Goal: Information Seeking & Learning: Learn about a topic

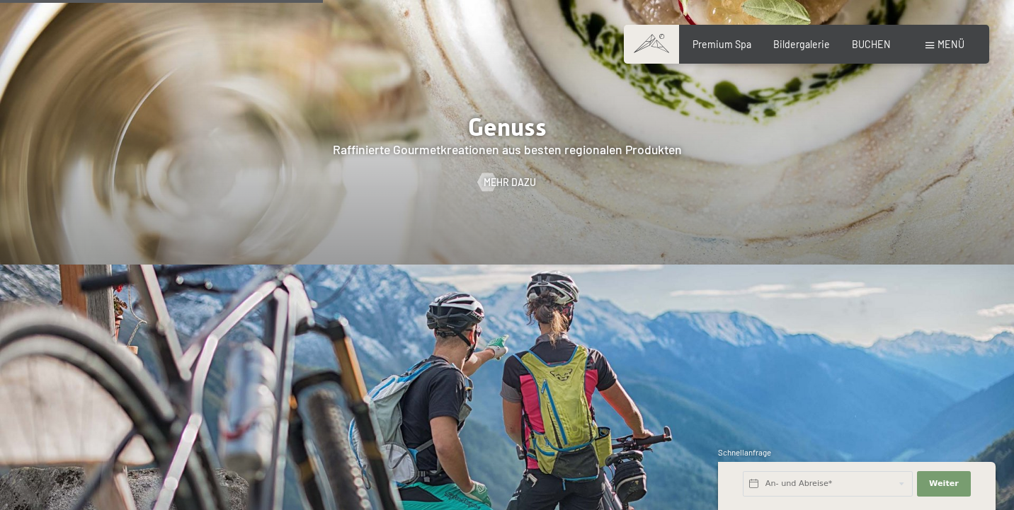
scroll to position [2328, 0]
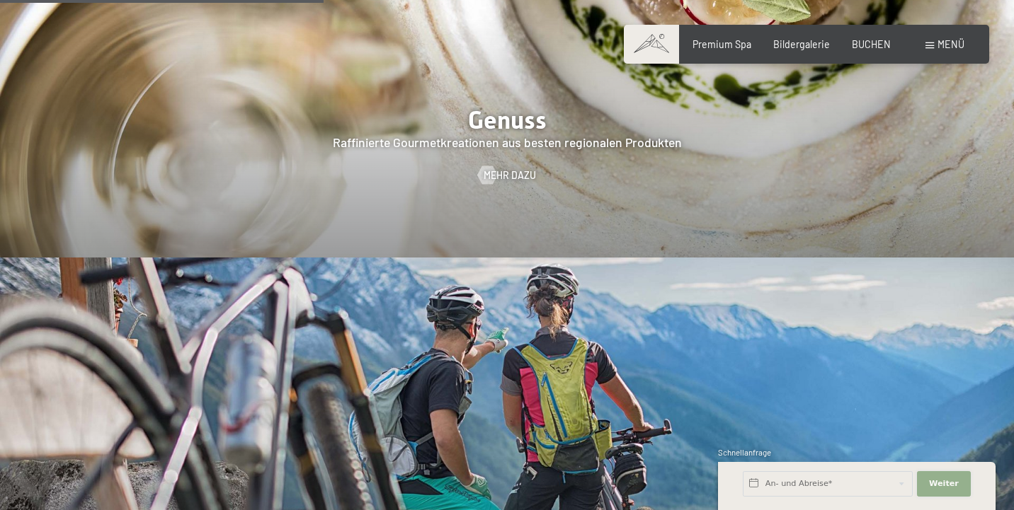
click at [941, 484] on span "Weiter" at bounding box center [944, 484] width 30 height 11
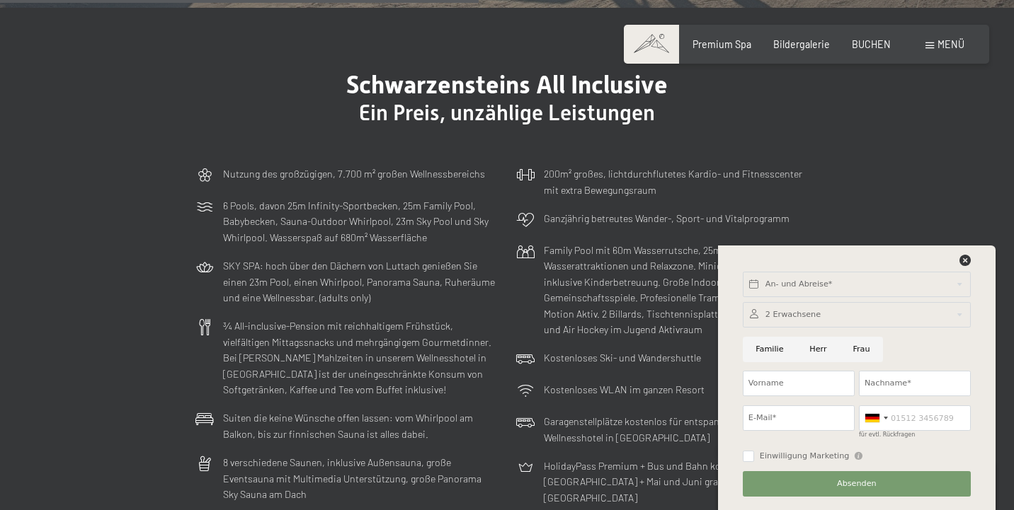
scroll to position [3449, 0]
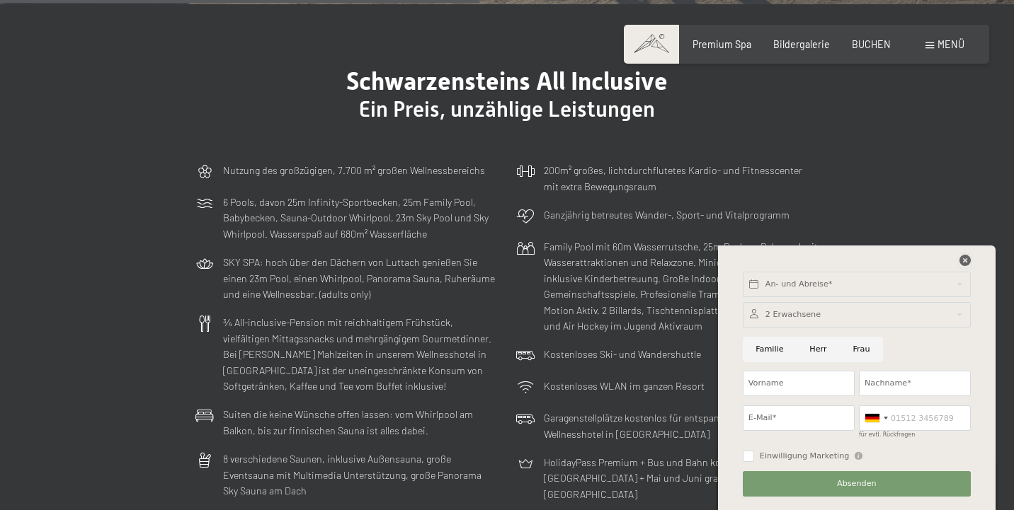
click at [966, 260] on icon at bounding box center [964, 260] width 11 height 11
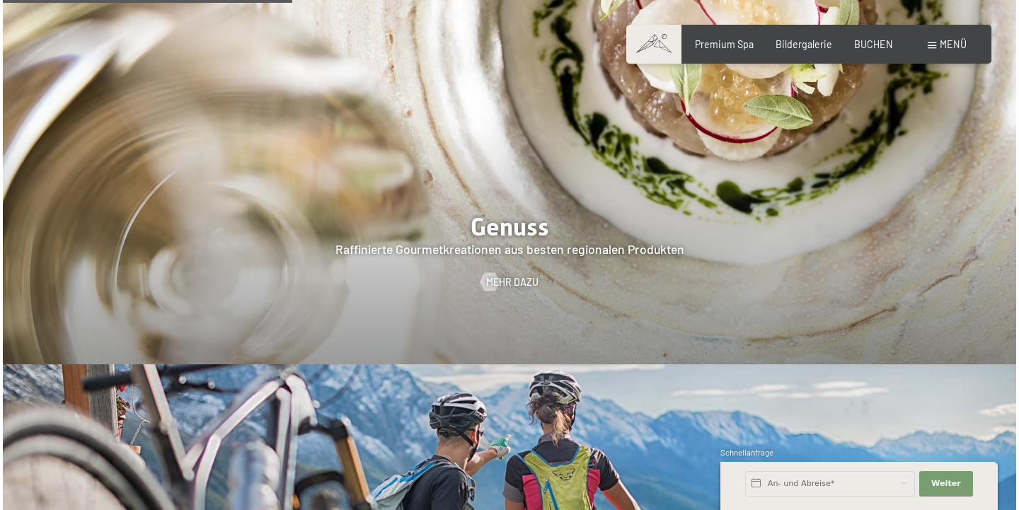
scroll to position [2085, 0]
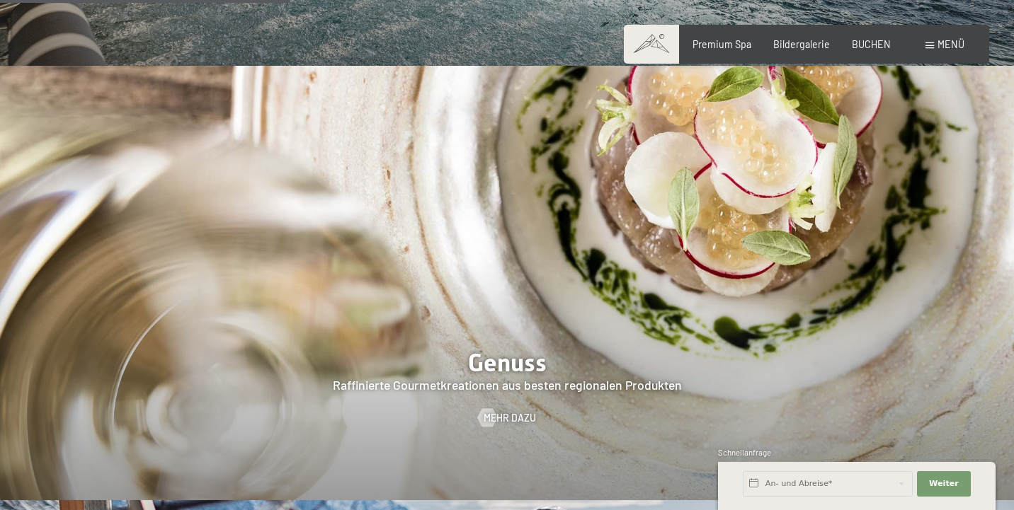
click at [932, 49] on div "Menü" at bounding box center [944, 45] width 39 height 14
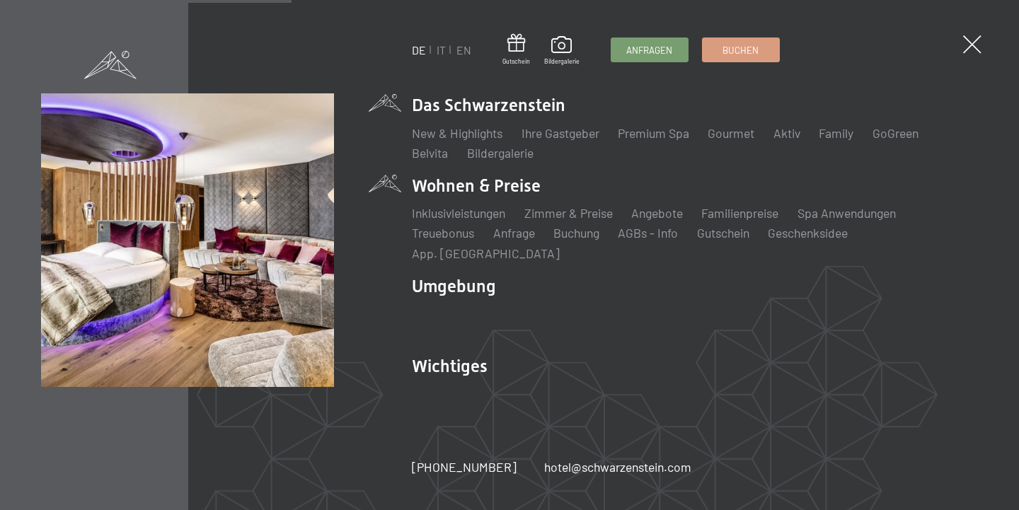
click at [474, 198] on li "Wohnen & Preise Inklusivleistungen Zimmer & Preise Liste Angebote Liste Familie…" at bounding box center [695, 218] width 566 height 88
click at [585, 221] on link "Zimmer & Preise" at bounding box center [569, 213] width 88 height 16
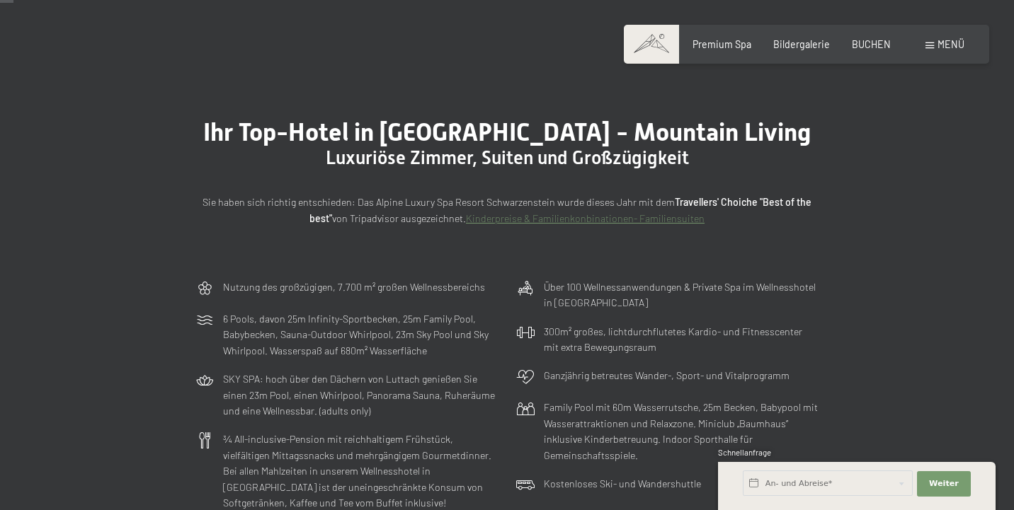
scroll to position [56, 0]
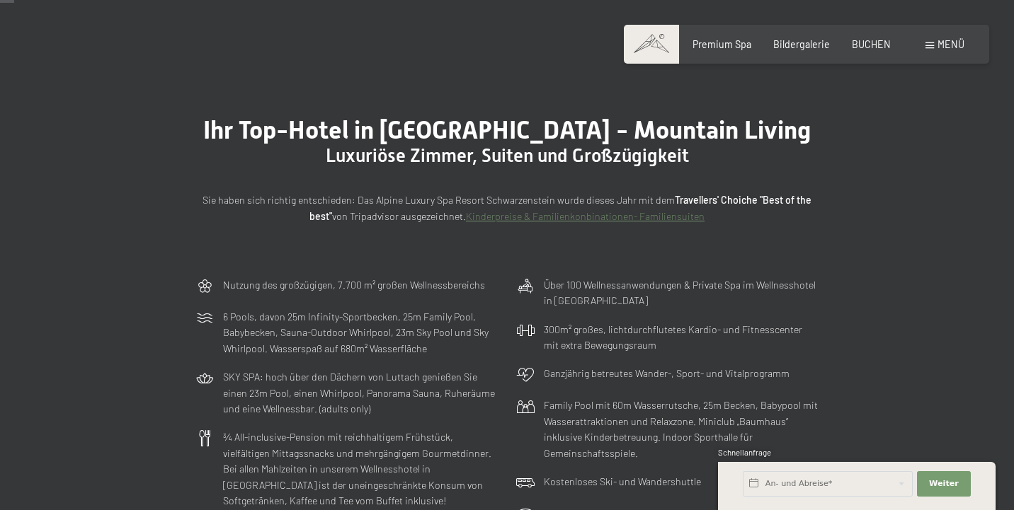
click at [592, 220] on link "Kinderpreise & Familienkonbinationen- Familiensuiten" at bounding box center [585, 216] width 239 height 12
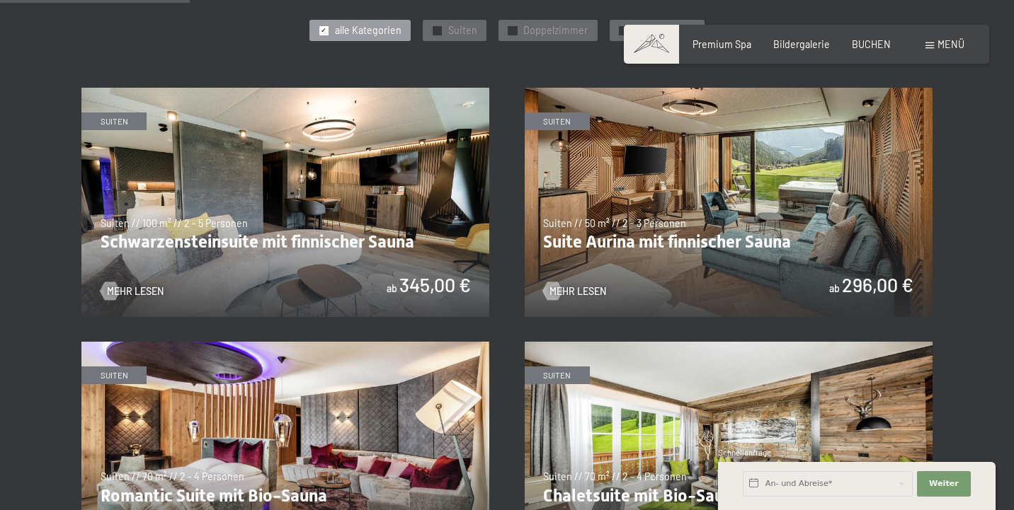
scroll to position [741, 0]
click at [440, 25] on span "✓" at bounding box center [437, 29] width 6 height 8
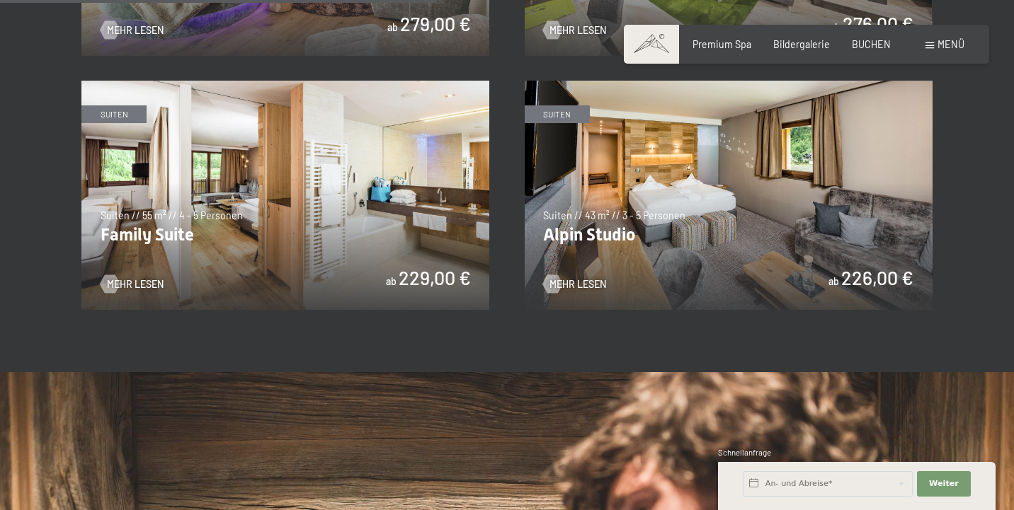
scroll to position [1257, 0]
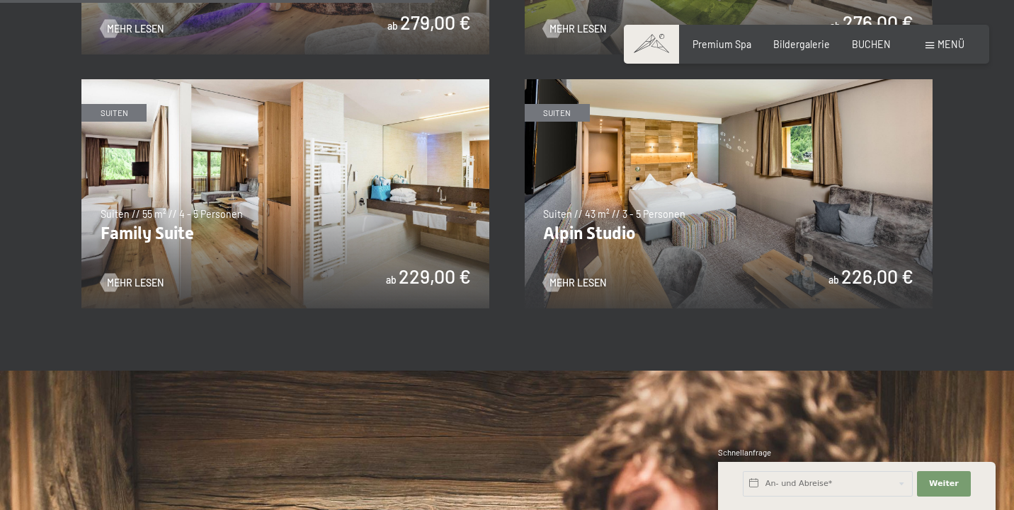
click at [263, 201] on img at bounding box center [285, 193] width 408 height 229
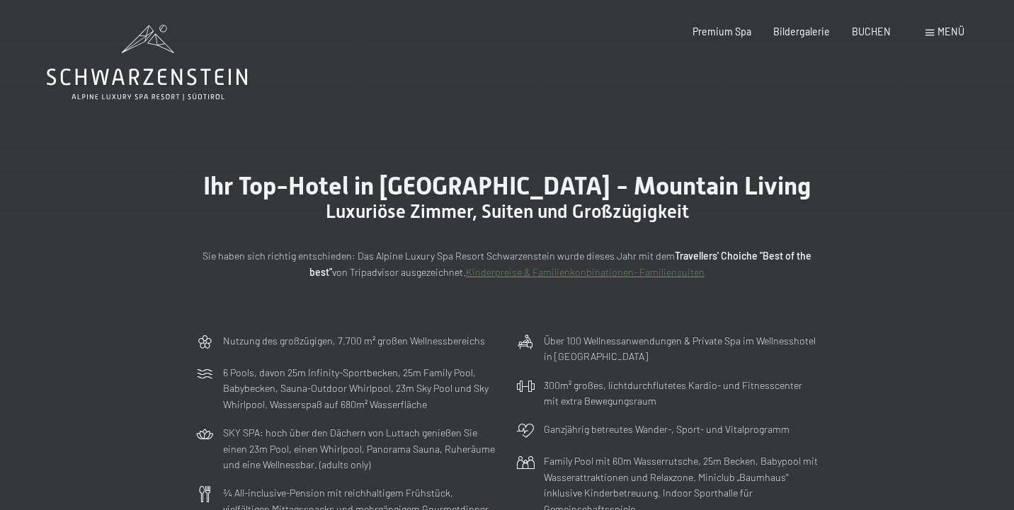
click at [559, 272] on link "Kinderpreise & Familienkonbinationen- Familiensuiten" at bounding box center [585, 272] width 239 height 12
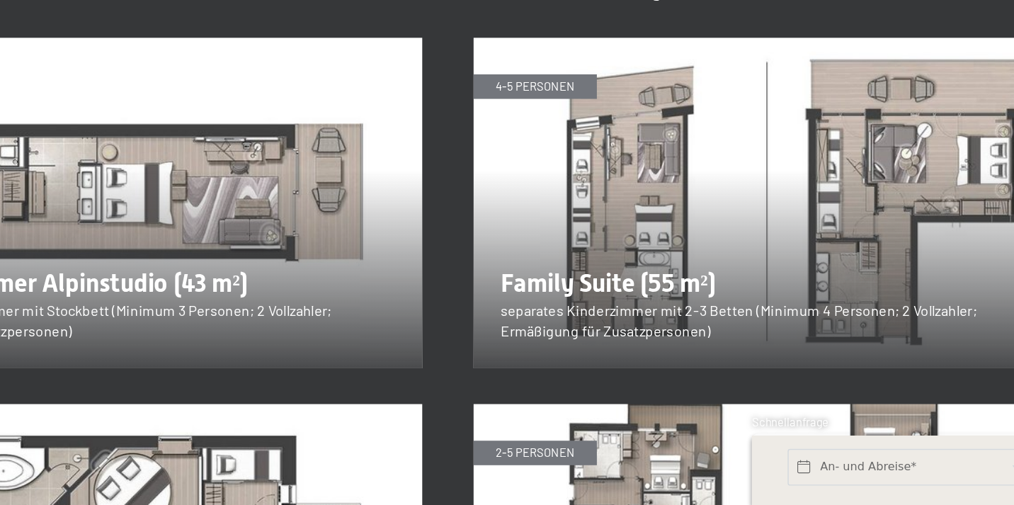
scroll to position [1477, 0]
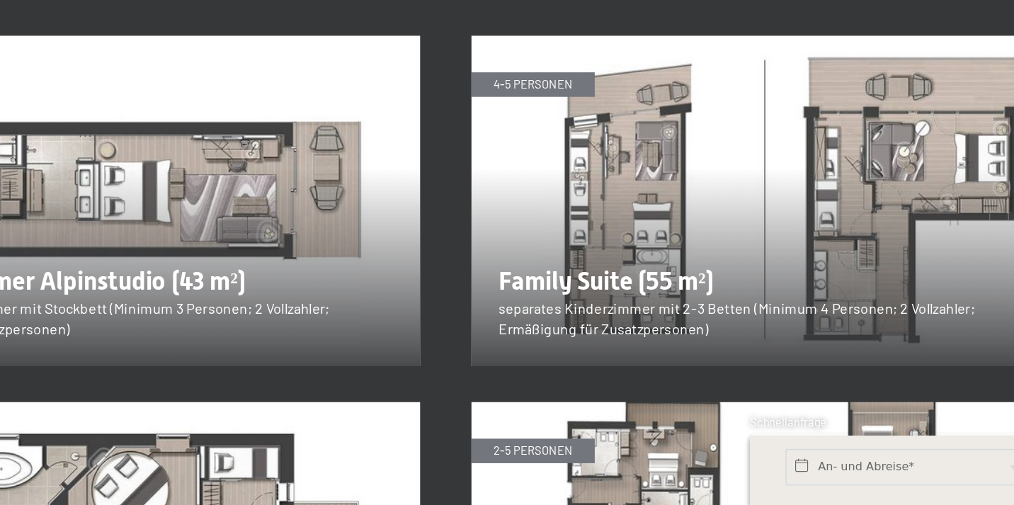
click at [525, 179] on img at bounding box center [729, 293] width 408 height 229
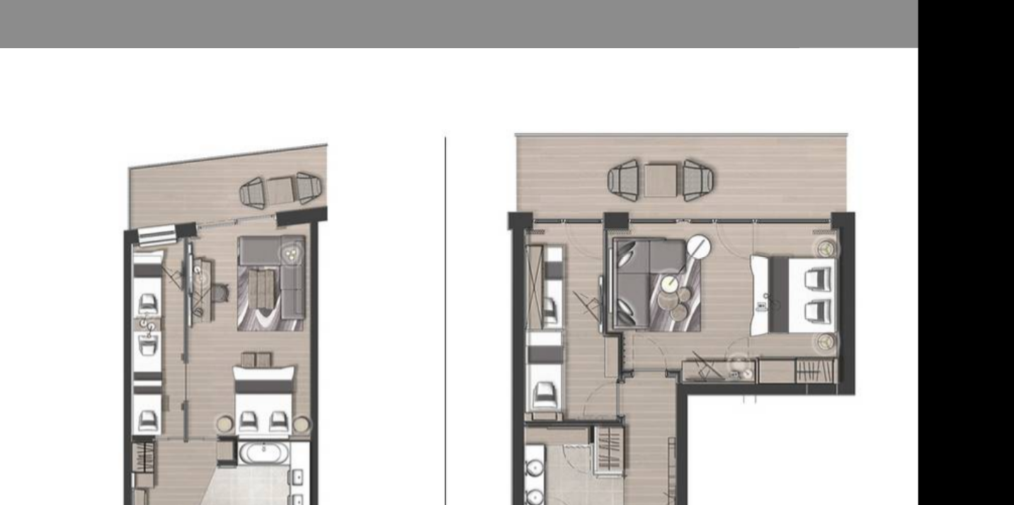
scroll to position [1626, 0]
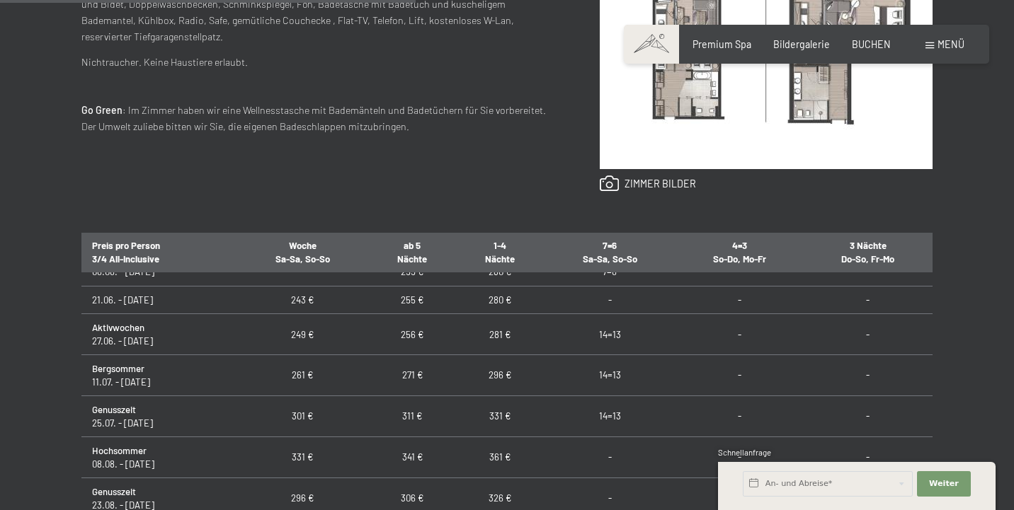
scroll to position [834, 0]
click at [409, 359] on td "271 €" at bounding box center [412, 373] width 88 height 41
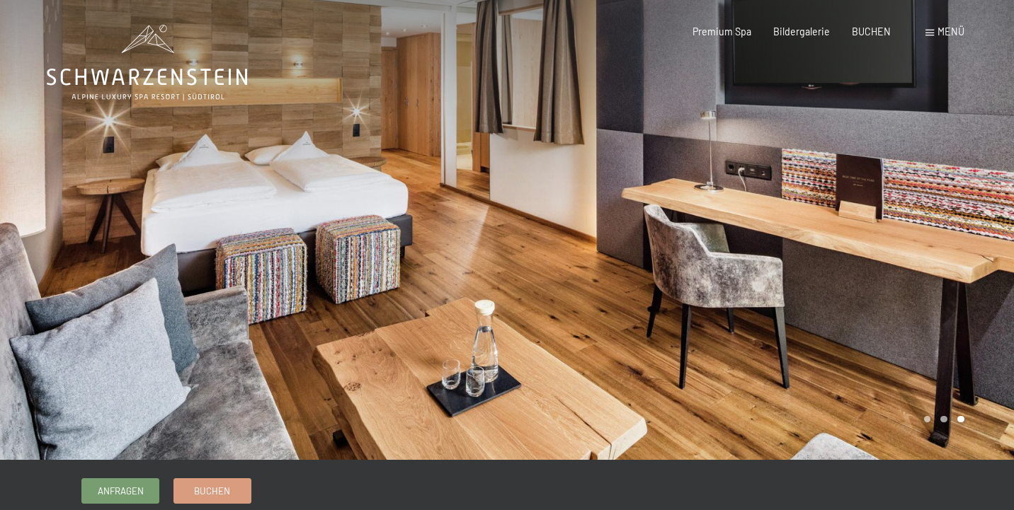
scroll to position [0, 0]
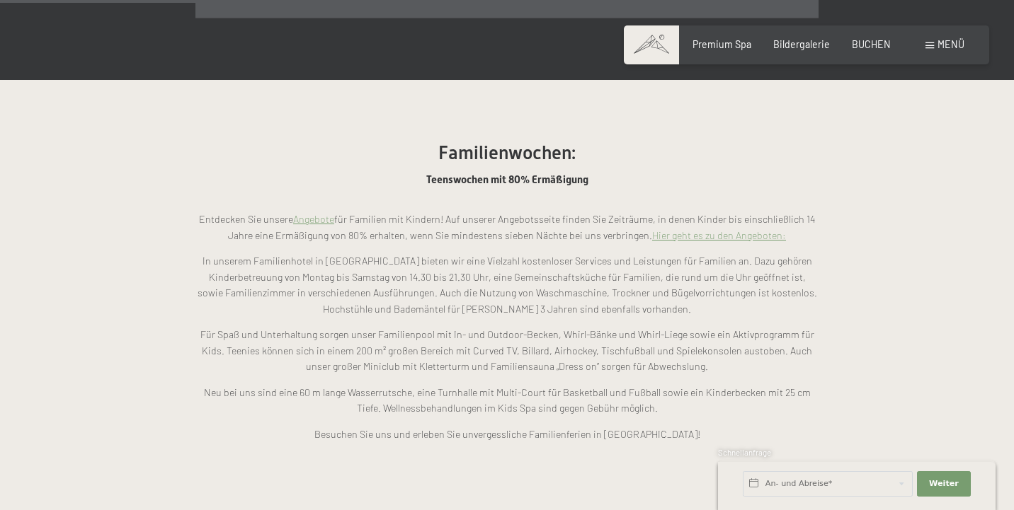
scroll to position [1048, 0]
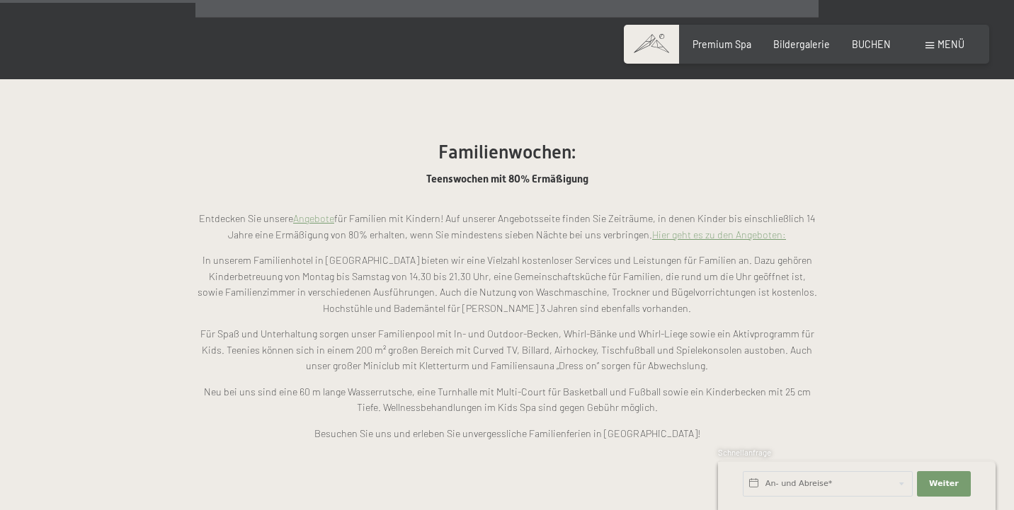
click at [318, 212] on link "Angebote" at bounding box center [313, 218] width 41 height 12
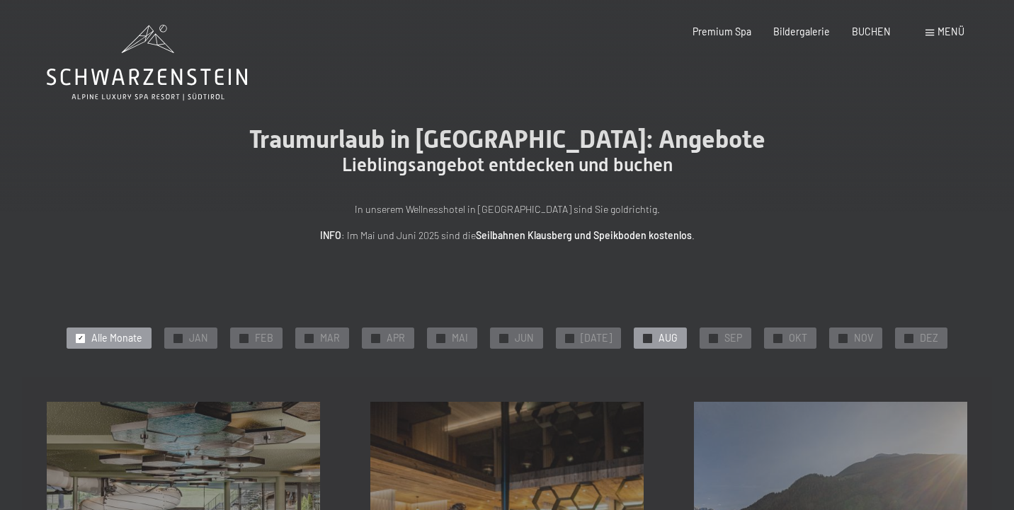
click at [645, 335] on span "✓" at bounding box center [648, 338] width 6 height 8
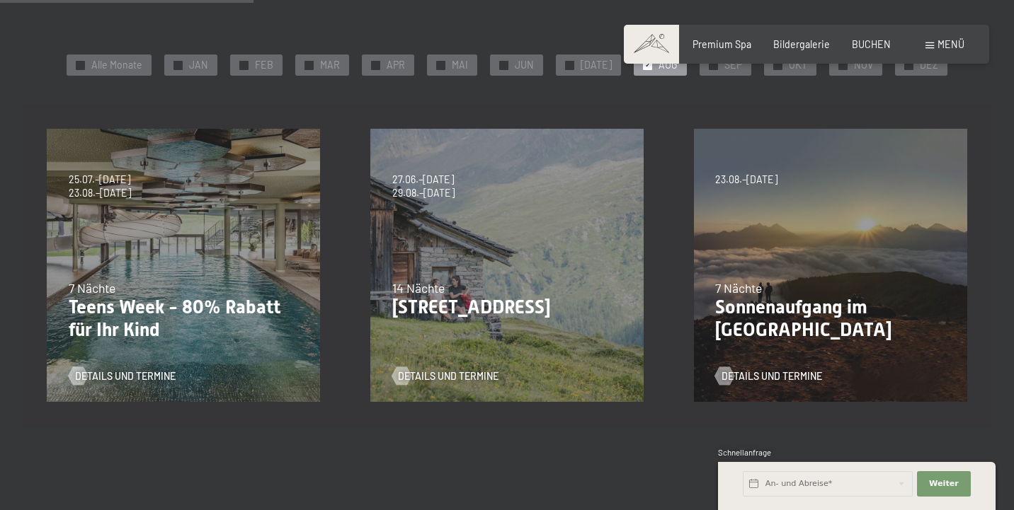
scroll to position [273, 0]
click at [103, 374] on span "Details und Termine" at bounding box center [139, 377] width 101 height 14
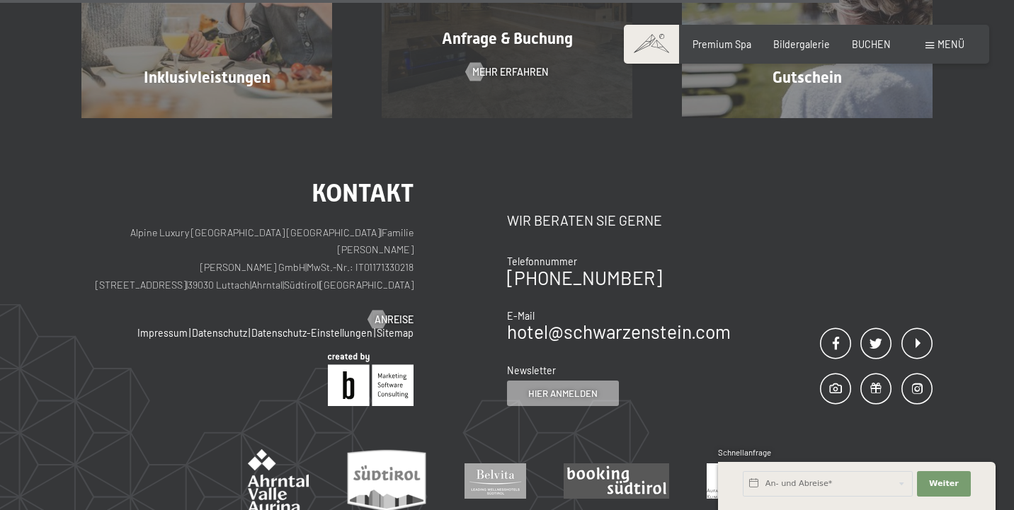
scroll to position [961, 0]
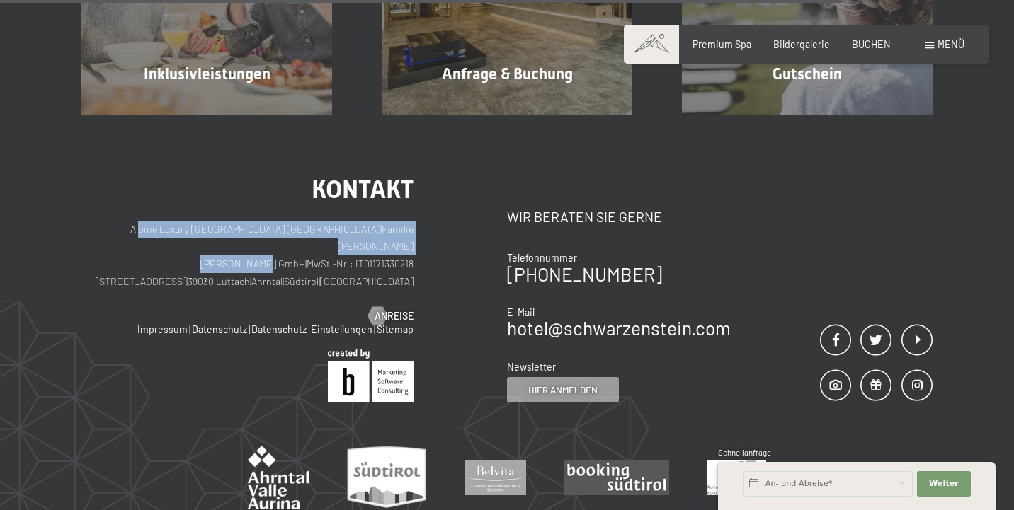
drag, startPoint x: 129, startPoint y: 230, endPoint x: 249, endPoint y: 236, distance: 120.5
click at [248, 236] on p "Alpine Luxury SPA Resort SCHWARZENSTEIN | Familie Zimmerhofer Otmar Zimmerhofer…" at bounding box center [247, 256] width 332 height 70
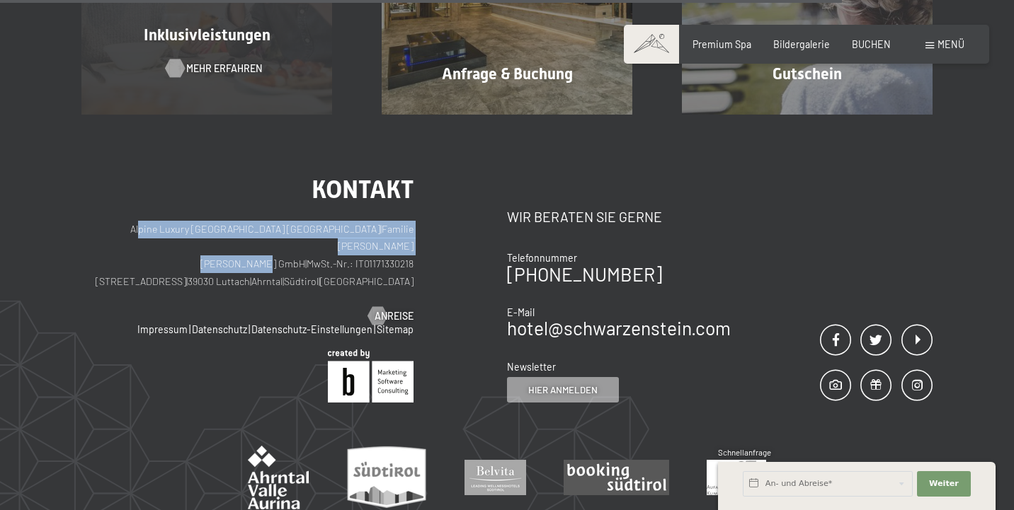
click at [208, 67] on span "Mehr erfahren" at bounding box center [224, 69] width 76 height 14
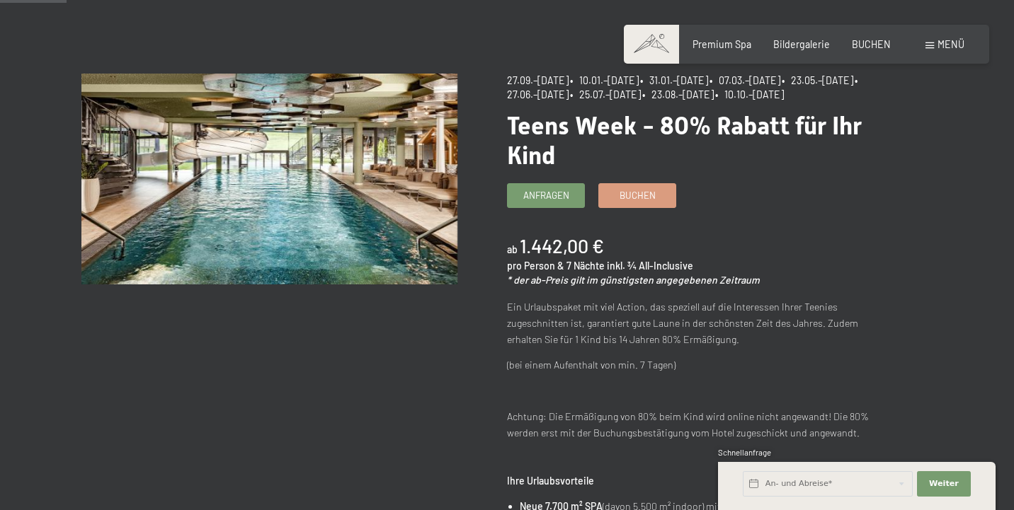
scroll to position [113, 0]
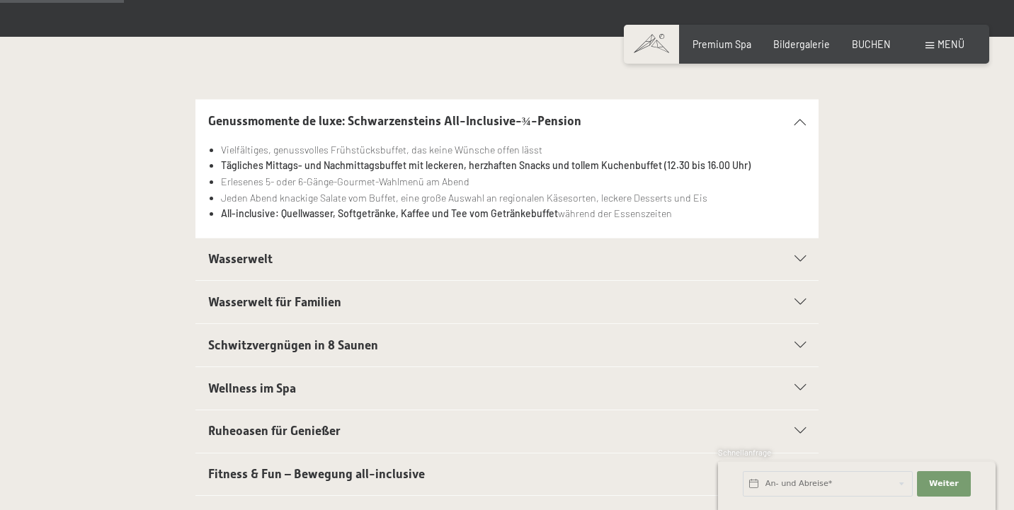
scroll to position [292, 0]
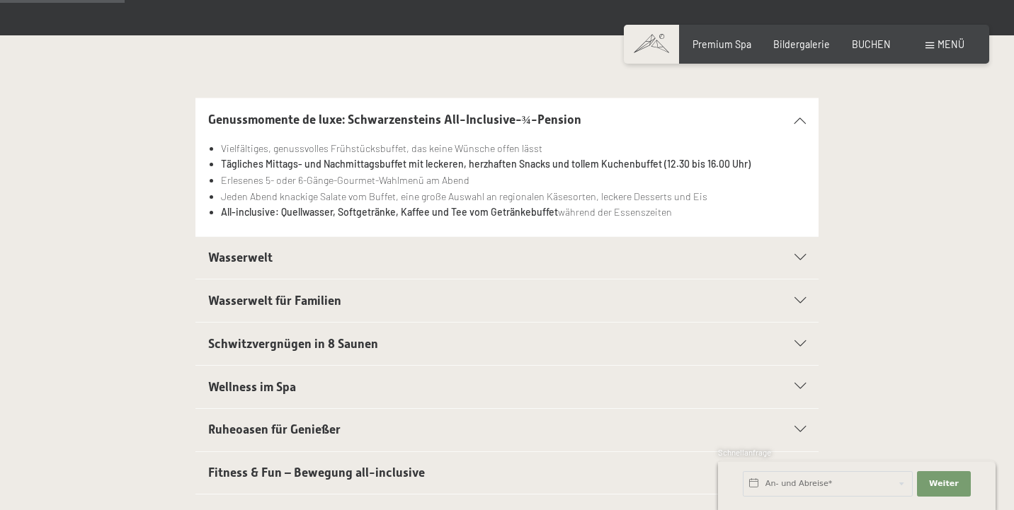
click at [306, 211] on strong "All-inclusive: Quellwasser, Softgetränke, Kaffee und Tee vom Getränkebuffet" at bounding box center [389, 212] width 337 height 12
click at [421, 206] on strong "All-inclusive: Quellwasser, Softgetränke, Kaffee und Tee vom Getränkebuffet" at bounding box center [389, 212] width 337 height 12
click at [329, 190] on li "Jeden Abend knackige Salate vom Buffet, eine große Auswahl an regionalen Käseso…" at bounding box center [513, 197] width 585 height 16
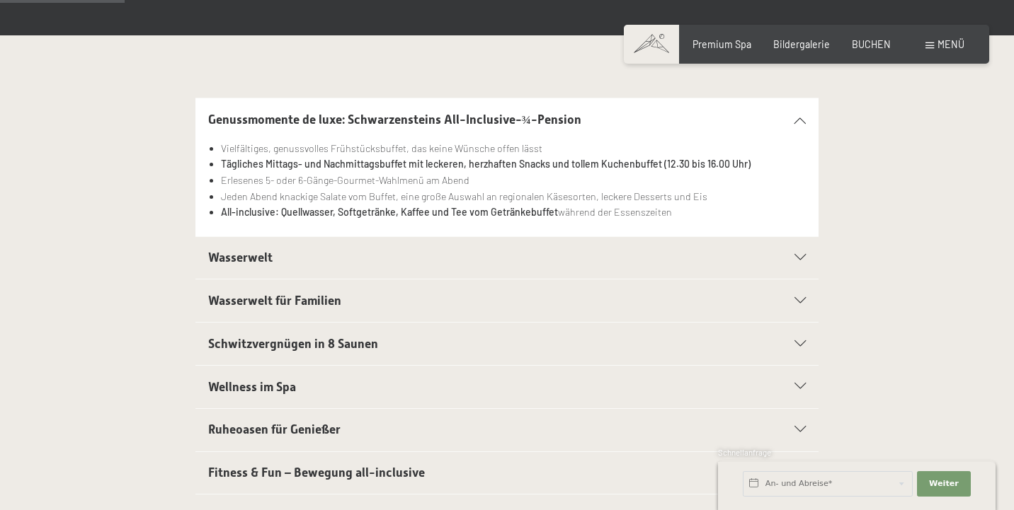
click at [329, 190] on li "Jeden Abend knackige Salate vom Buffet, eine große Auswahl an regionalen Käseso…" at bounding box center [513, 197] width 585 height 16
click at [325, 253] on h2 "Wasserwelt" at bounding box center [477, 258] width 538 height 18
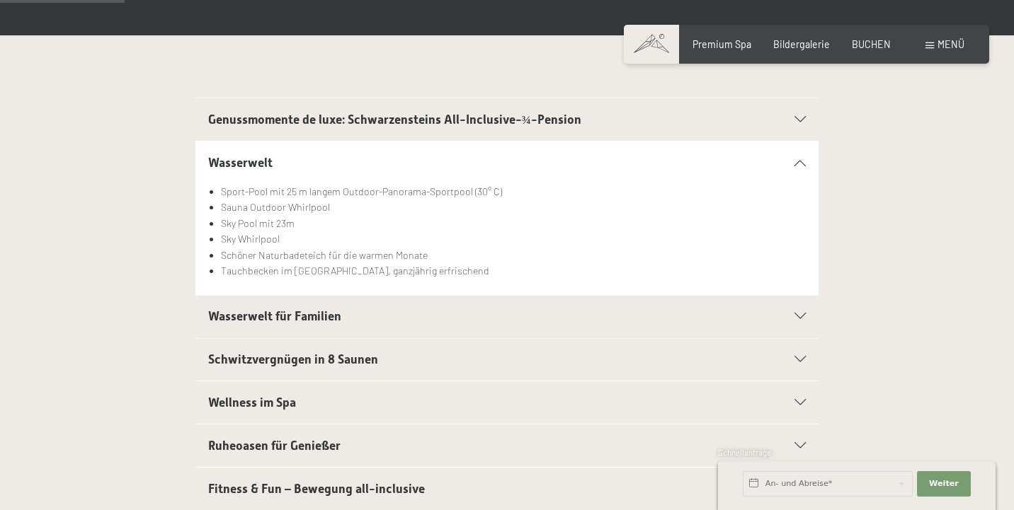
click at [346, 309] on h2 "Wasserwelt für Familien" at bounding box center [477, 317] width 538 height 18
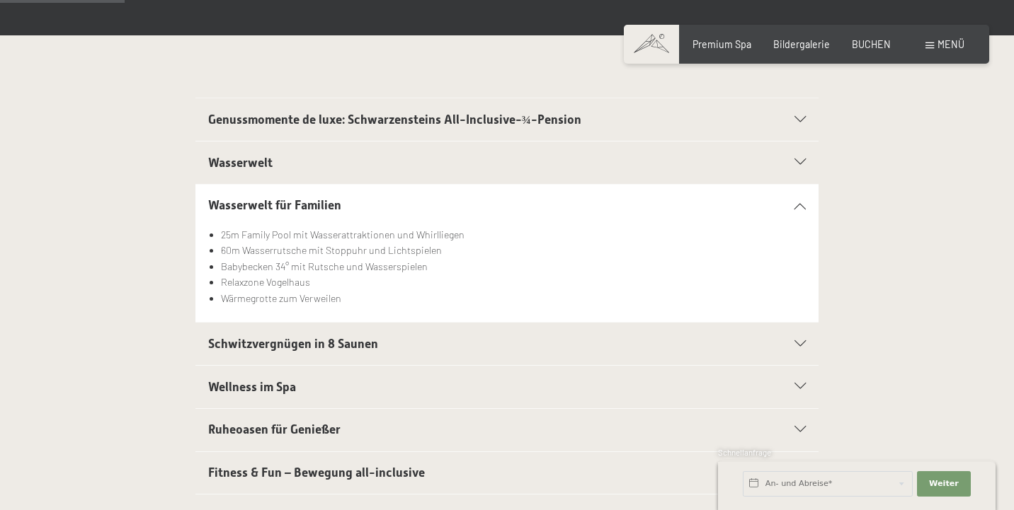
click at [360, 351] on div "Schwitzvergnügen in 8 Saunen" at bounding box center [507, 344] width 598 height 42
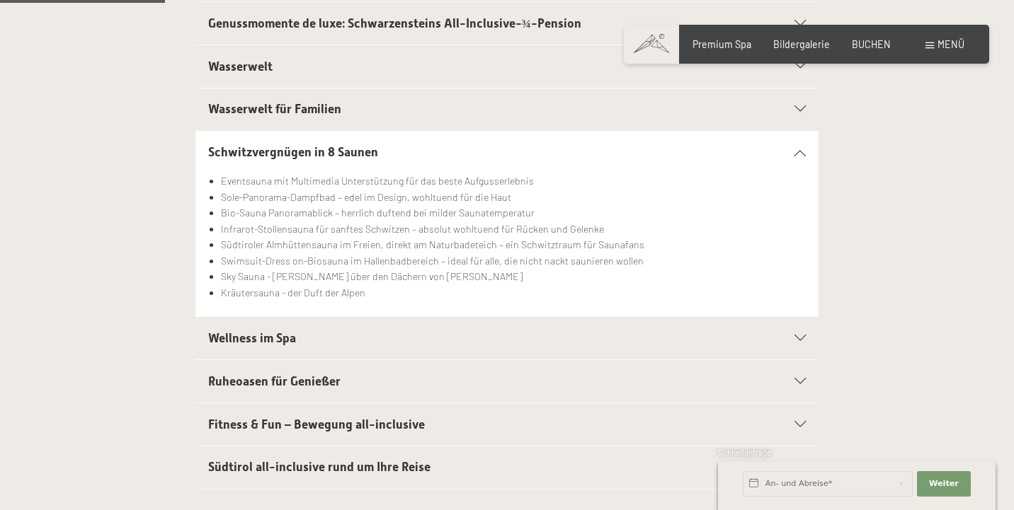
scroll to position [396, 0]
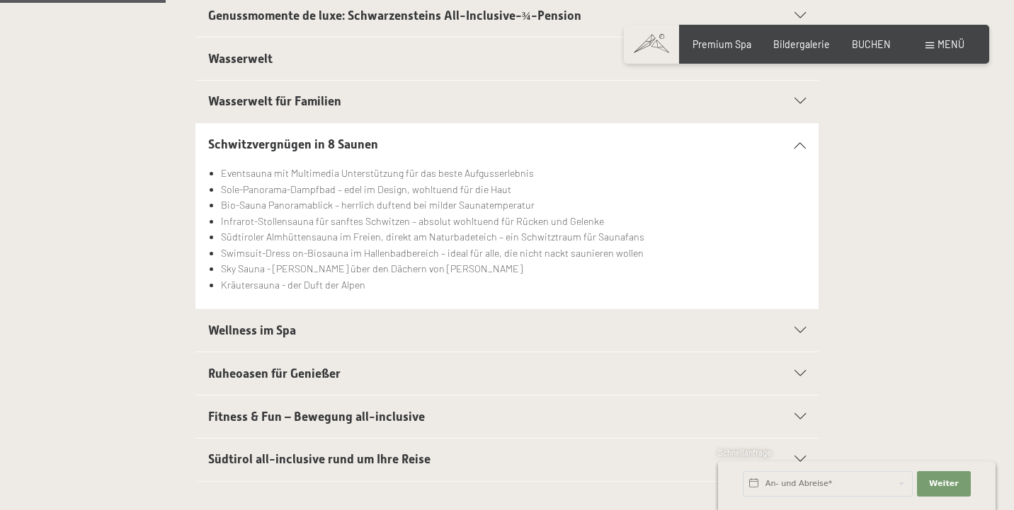
click at [346, 331] on h2 "Wellness im Spa" at bounding box center [477, 331] width 538 height 18
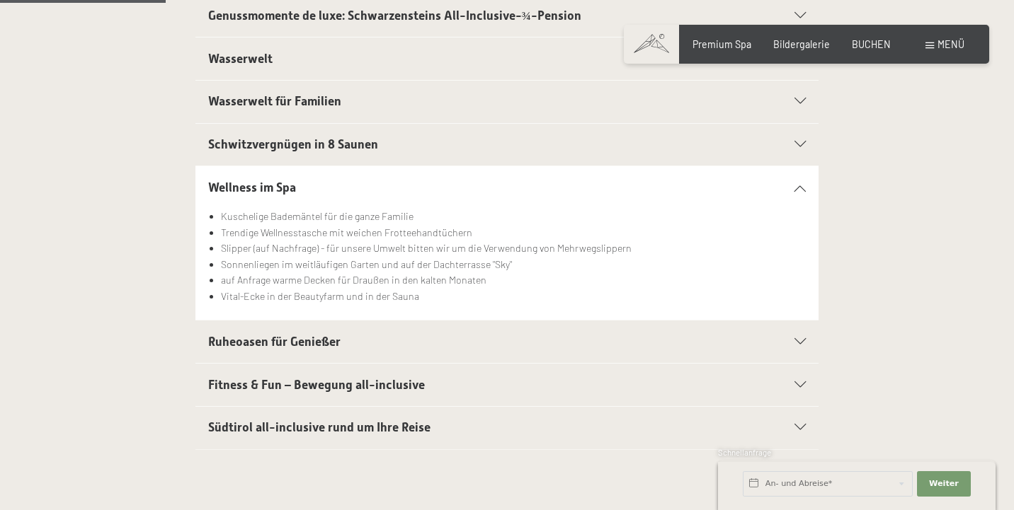
click at [347, 344] on h2 "Ruheoasen für Genießer" at bounding box center [477, 342] width 538 height 18
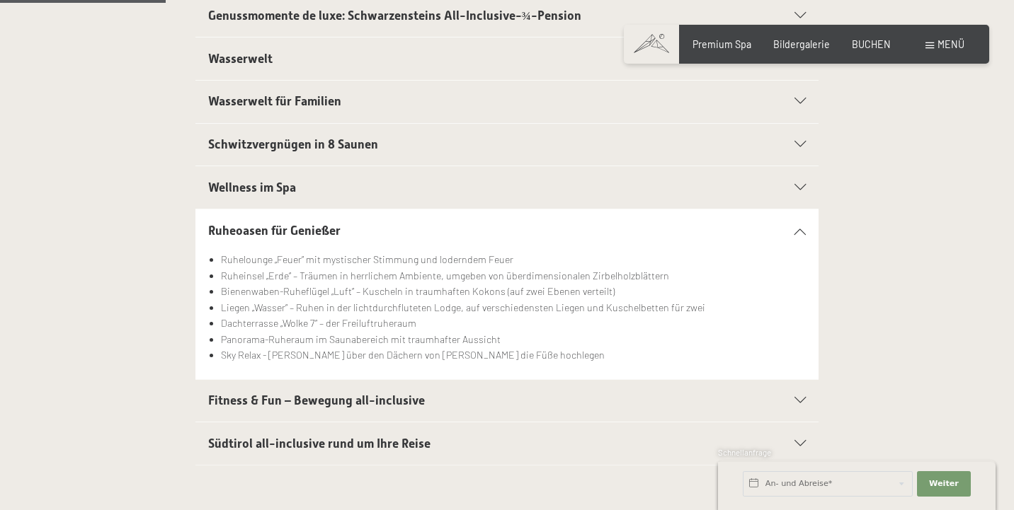
click at [319, 294] on li "Bienenwaben-Ruheflügel „Luft“ – Kuscheln in traumhaften Kokons (auf zwei Ebenen…" at bounding box center [513, 292] width 585 height 16
click at [284, 401] on span "Fitness & Fun – Bewegung all-inclusive" at bounding box center [316, 401] width 217 height 14
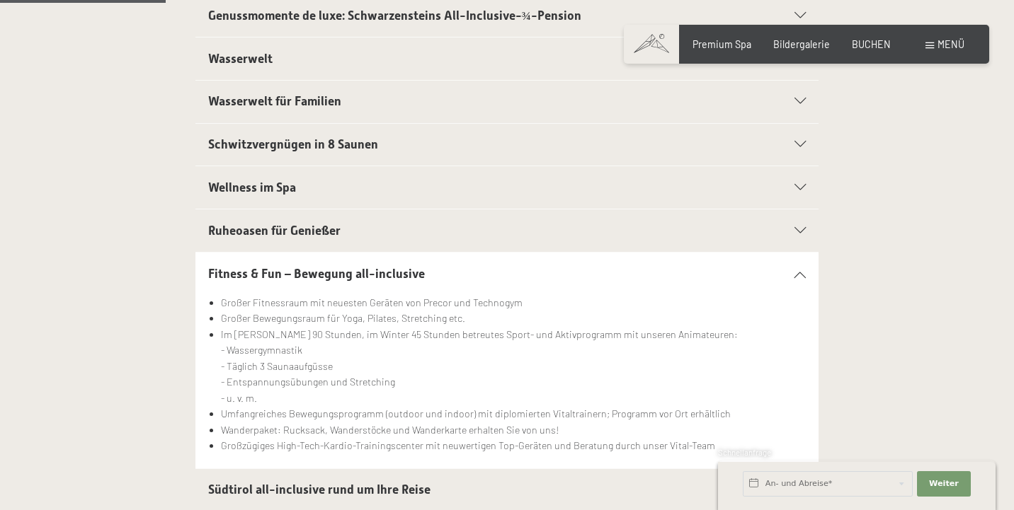
click at [297, 314] on li "Großer Bewegungsraum für Yoga, Pilates, Stretching etc." at bounding box center [513, 319] width 585 height 16
click at [262, 368] on li "Im Sommer 90 Stunden, im Winter 45 Stunden betreutes Sport- und Aktivprogramm m…" at bounding box center [513, 367] width 585 height 80
click at [258, 341] on li "Im Sommer 90 Stunden, im Winter 45 Stunden betreutes Sport- und Aktivprogramm m…" at bounding box center [513, 367] width 585 height 80
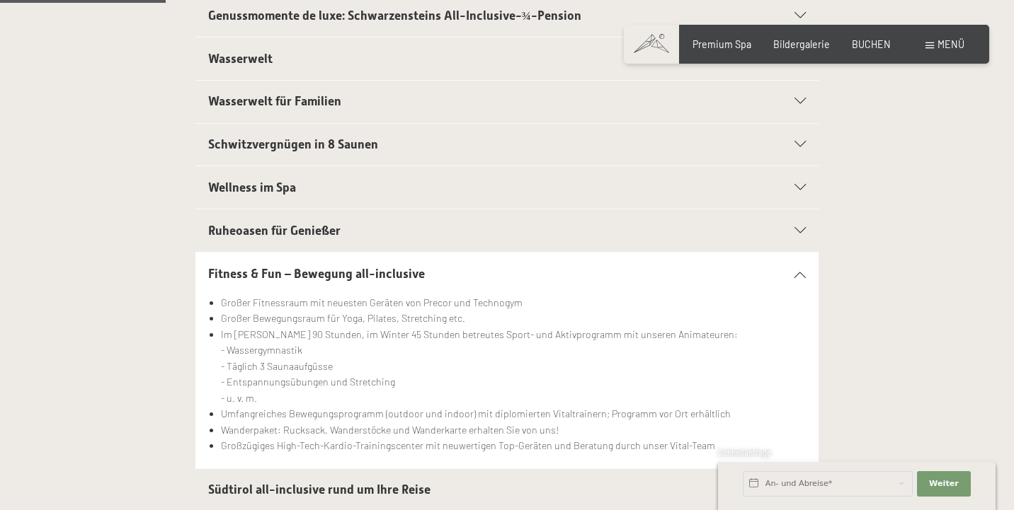
click at [258, 341] on li "Im Sommer 90 Stunden, im Winter 45 Stunden betreutes Sport- und Aktivprogramm m…" at bounding box center [513, 367] width 585 height 80
click at [297, 335] on li "Im Sommer 90 Stunden, im Winter 45 Stunden betreutes Sport- und Aktivprogramm m…" at bounding box center [513, 367] width 585 height 80
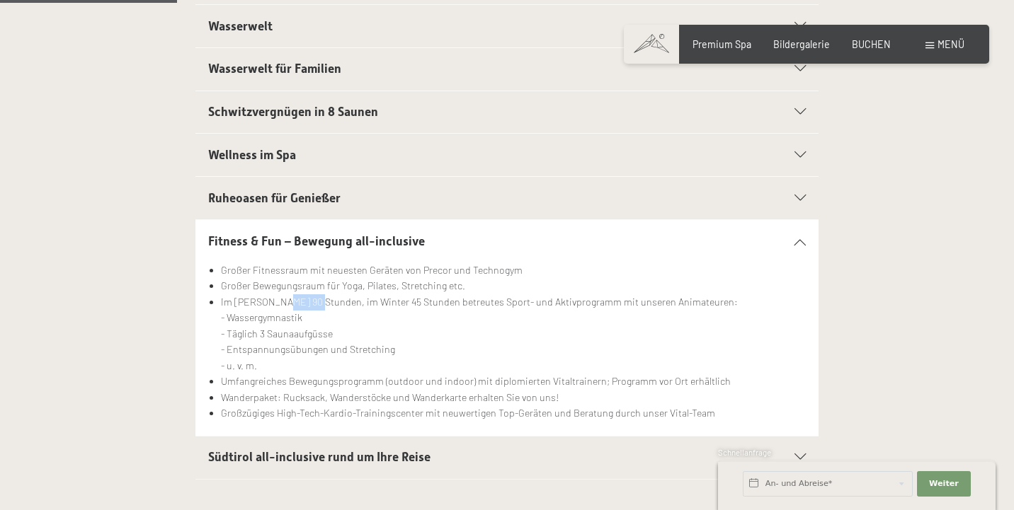
scroll to position [430, 0]
click at [340, 389] on li "Wanderpaket: Rucksack, Wanderstöcke und Wanderkarte erhalten Sie von uns!" at bounding box center [513, 397] width 585 height 16
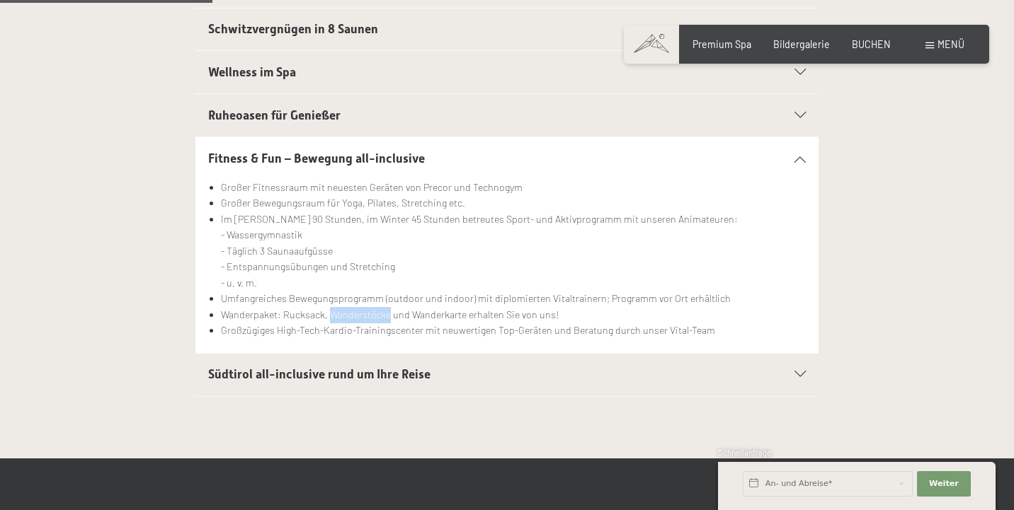
scroll to position [514, 0]
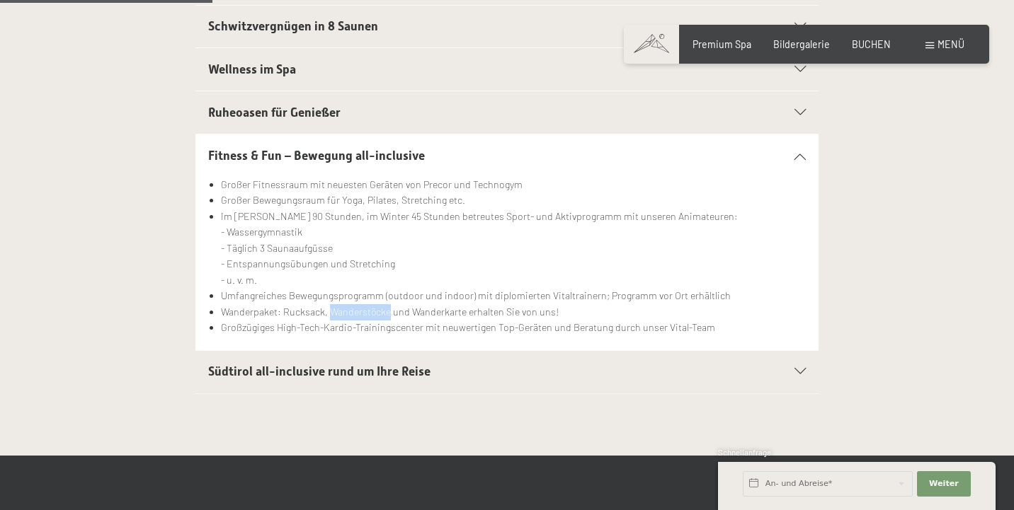
click at [321, 371] on span "Südtirol all-inclusive rund um Ihre Reise" at bounding box center [319, 372] width 222 height 14
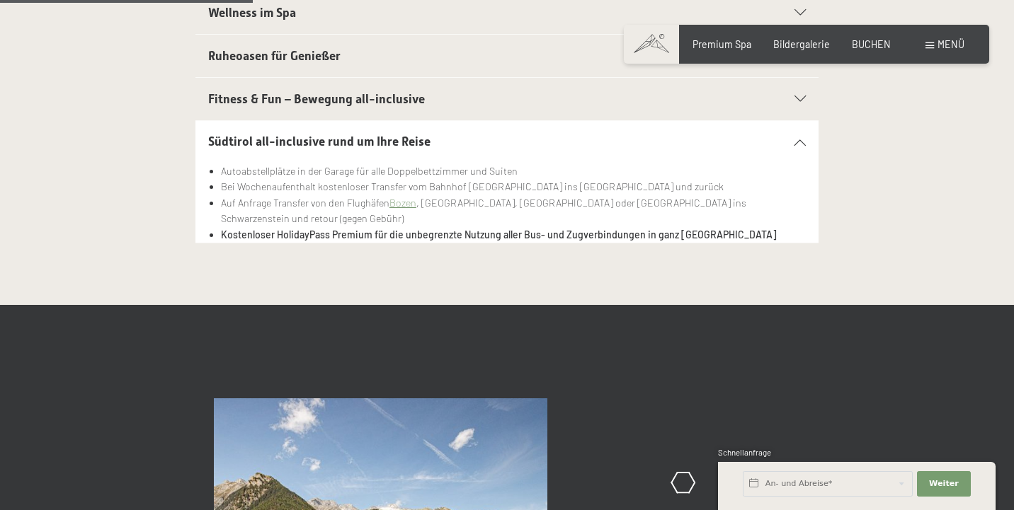
scroll to position [316, 0]
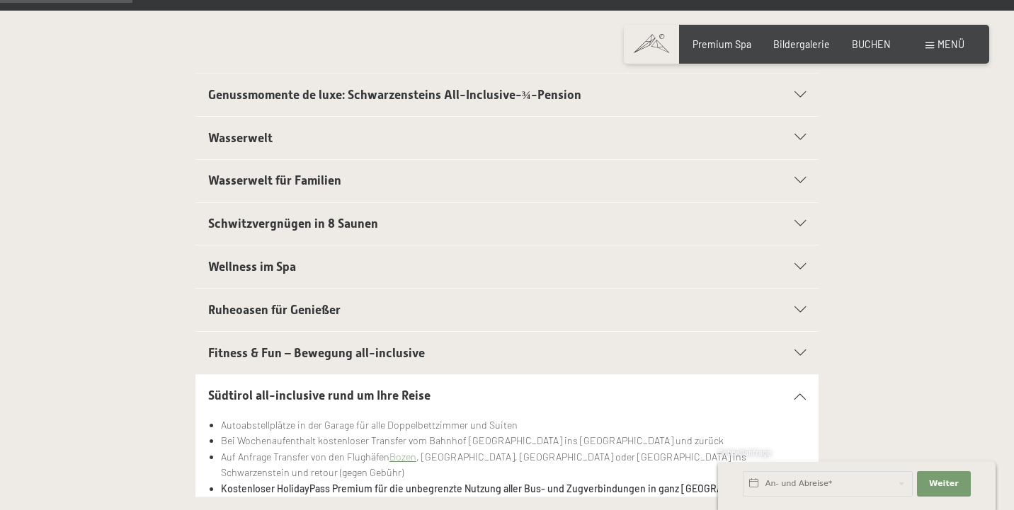
click at [808, 52] on div "Buchen Anfragen Premium Spa Bildergalerie BUCHEN Menü DE IT EN Gutschein Bilder…" at bounding box center [806, 45] width 315 height 14
click at [801, 45] on span "Bildergalerie" at bounding box center [801, 42] width 57 height 12
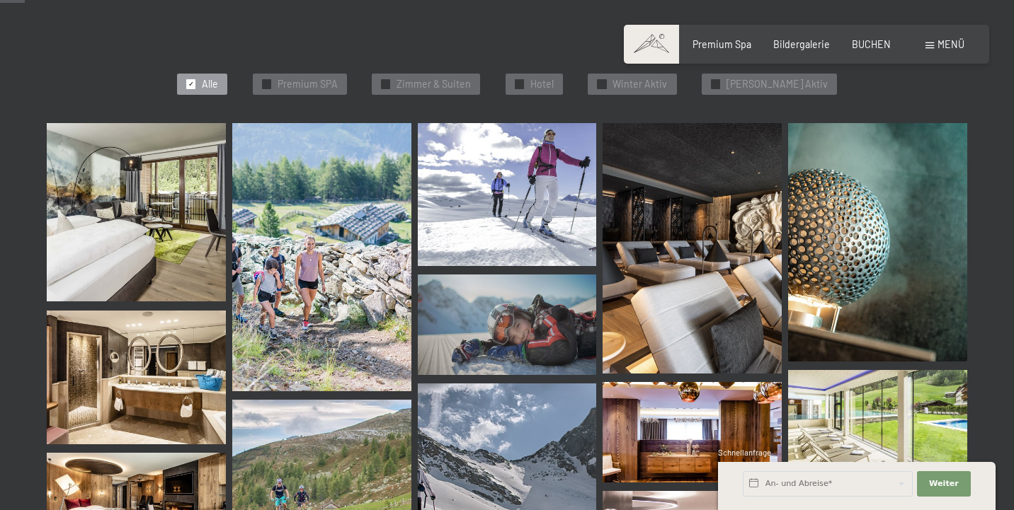
click at [157, 191] on img at bounding box center [136, 212] width 179 height 179
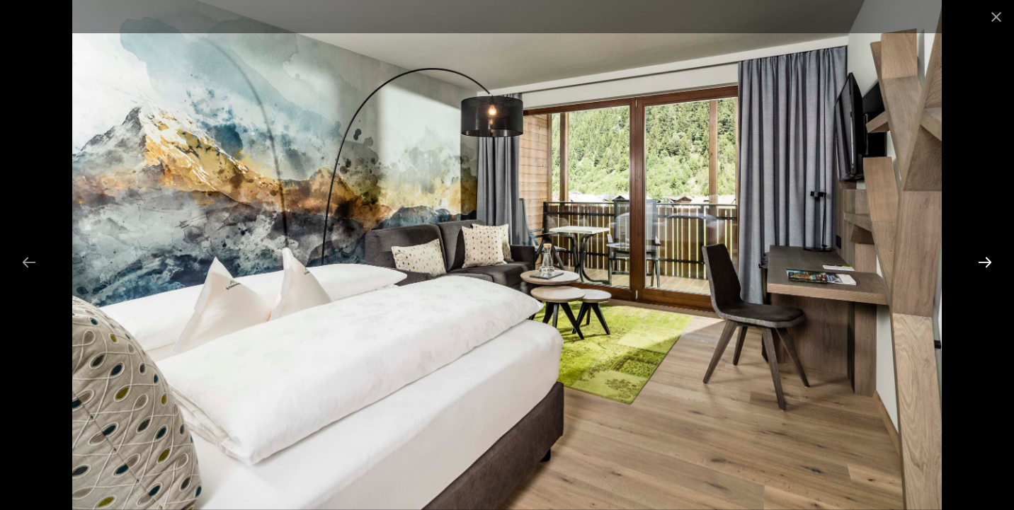
click at [982, 263] on button "Next slide" at bounding box center [985, 262] width 30 height 28
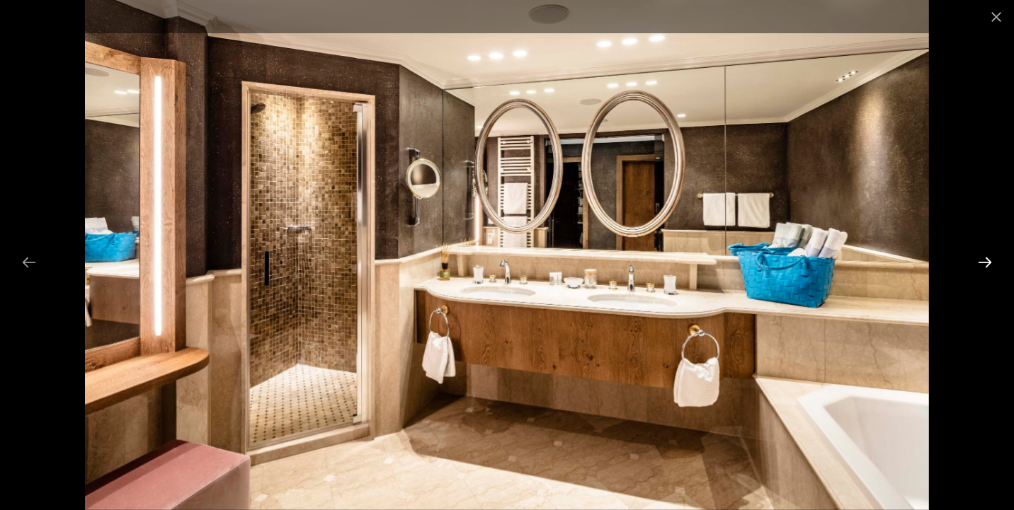
click at [982, 263] on button "Next slide" at bounding box center [985, 262] width 30 height 28
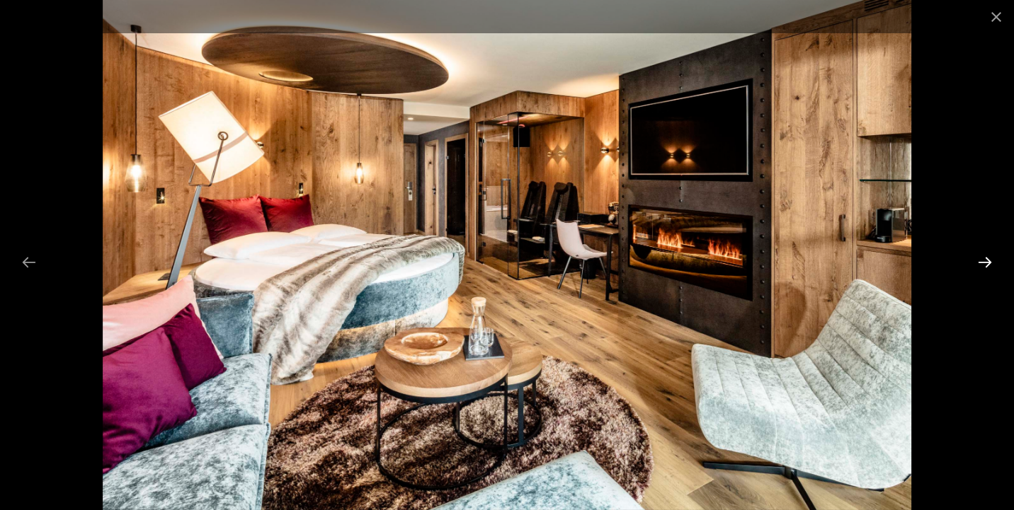
click at [982, 263] on button "Next slide" at bounding box center [985, 262] width 30 height 28
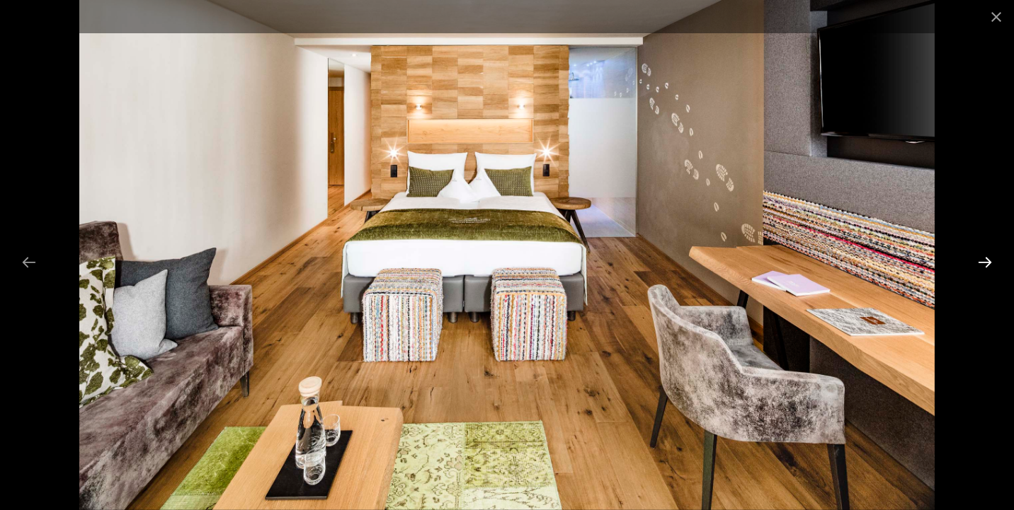
click at [982, 263] on button "Next slide" at bounding box center [985, 262] width 30 height 28
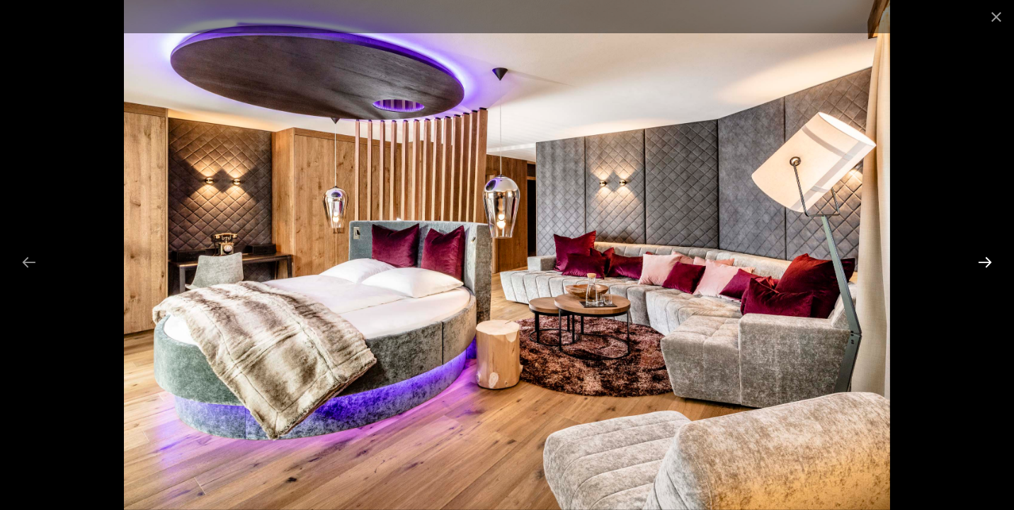
click at [982, 263] on button "Next slide" at bounding box center [985, 262] width 30 height 28
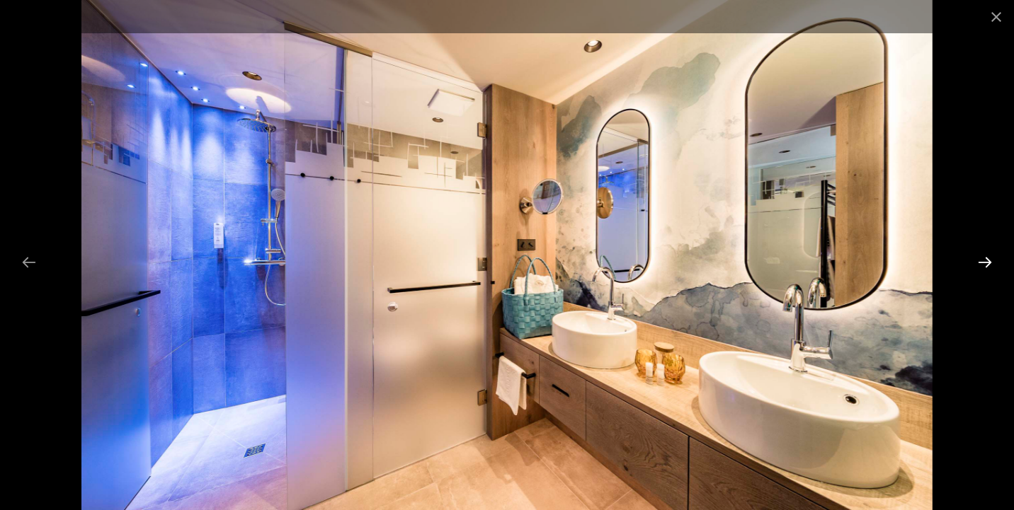
click at [982, 263] on button "Next slide" at bounding box center [985, 262] width 30 height 28
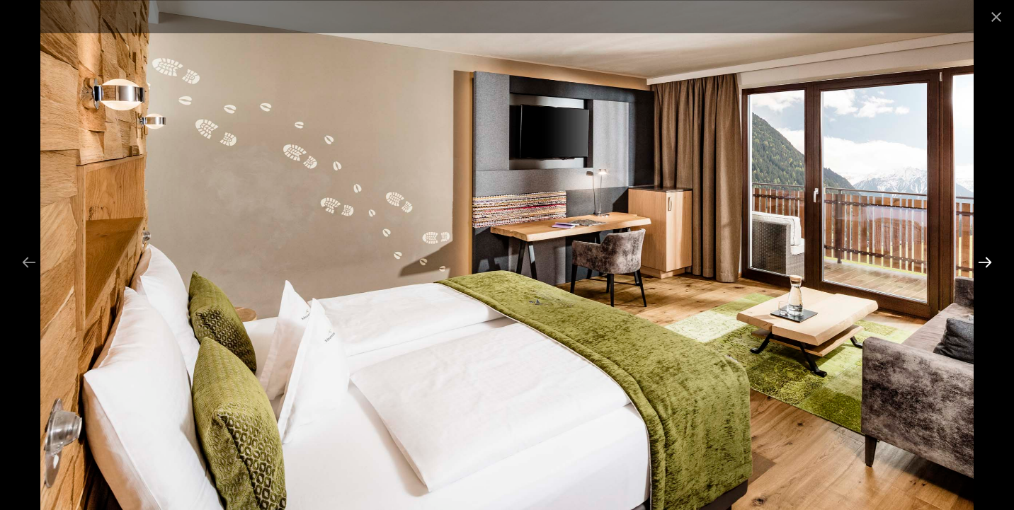
click at [982, 263] on button "Next slide" at bounding box center [985, 262] width 30 height 28
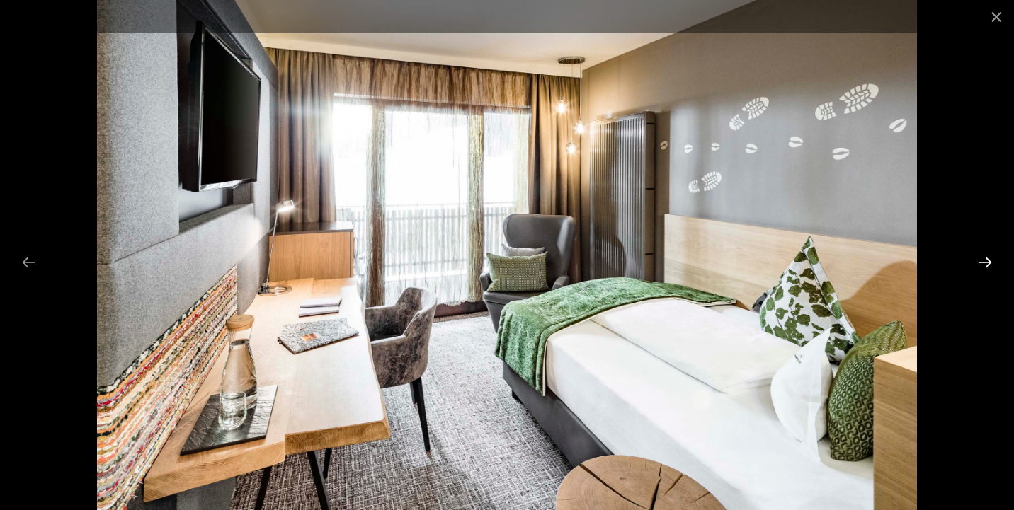
click at [982, 263] on button "Next slide" at bounding box center [985, 262] width 30 height 28
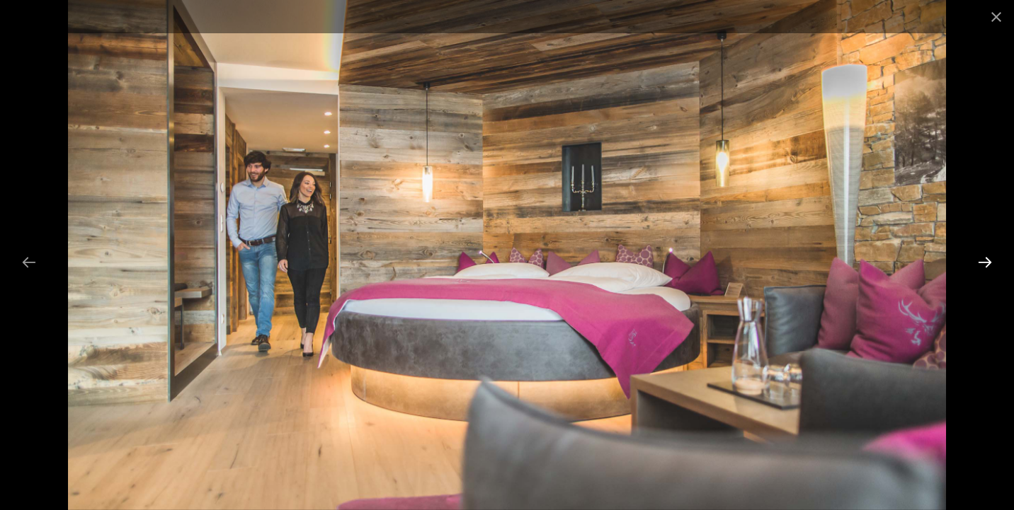
click at [982, 263] on button "Next slide" at bounding box center [985, 262] width 30 height 28
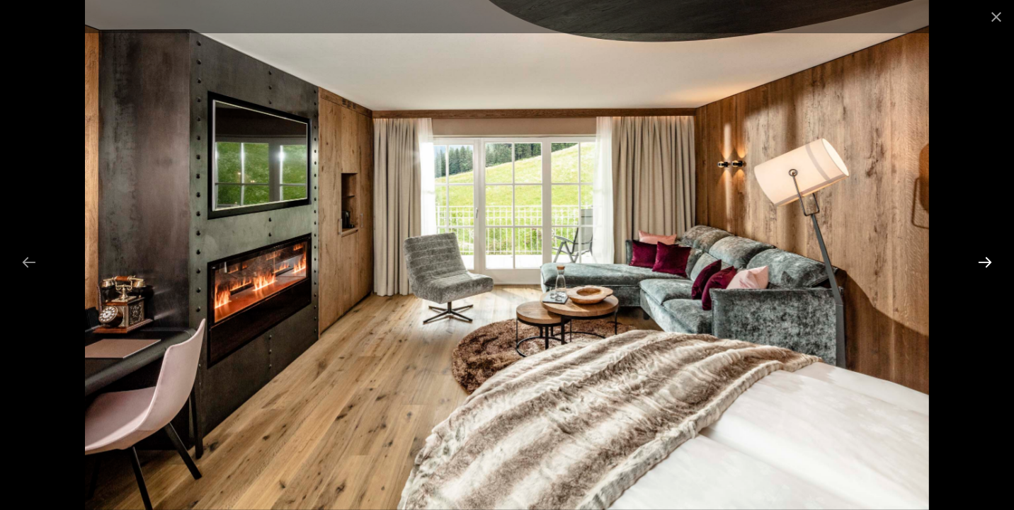
click at [982, 263] on button "Next slide" at bounding box center [985, 262] width 30 height 28
